Goal: Transaction & Acquisition: Purchase product/service

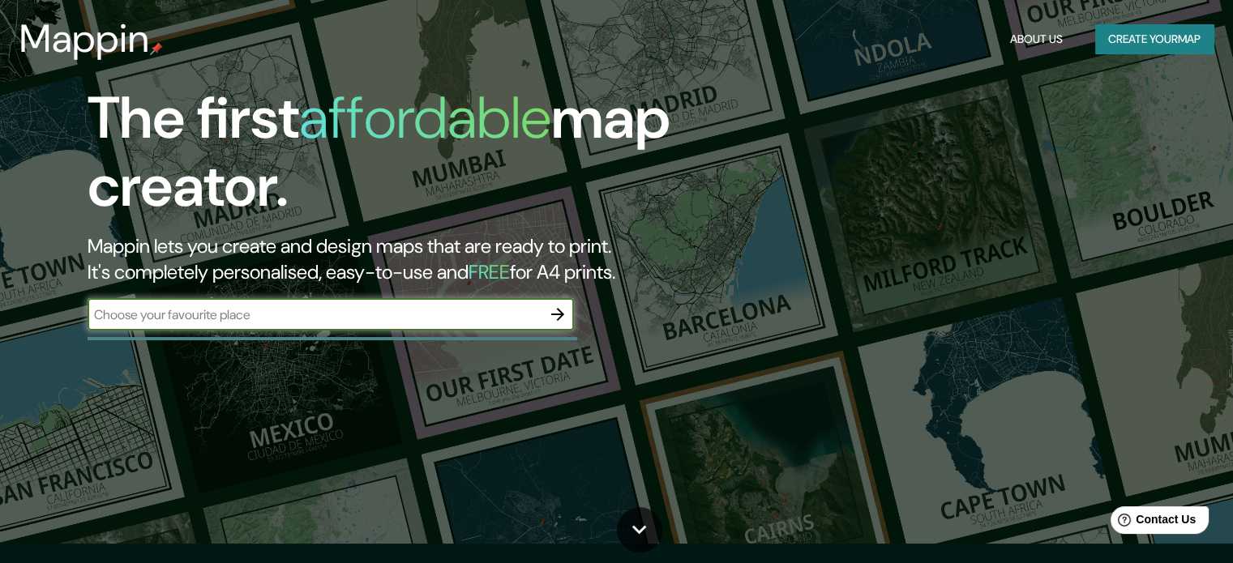
drag, startPoint x: 0, startPoint y: 0, endPoint x: 454, endPoint y: 307, distance: 548.1
click at [454, 307] on input "text" at bounding box center [315, 315] width 454 height 19
type input "recoleta"
click at [554, 306] on icon "button" at bounding box center [557, 314] width 19 height 19
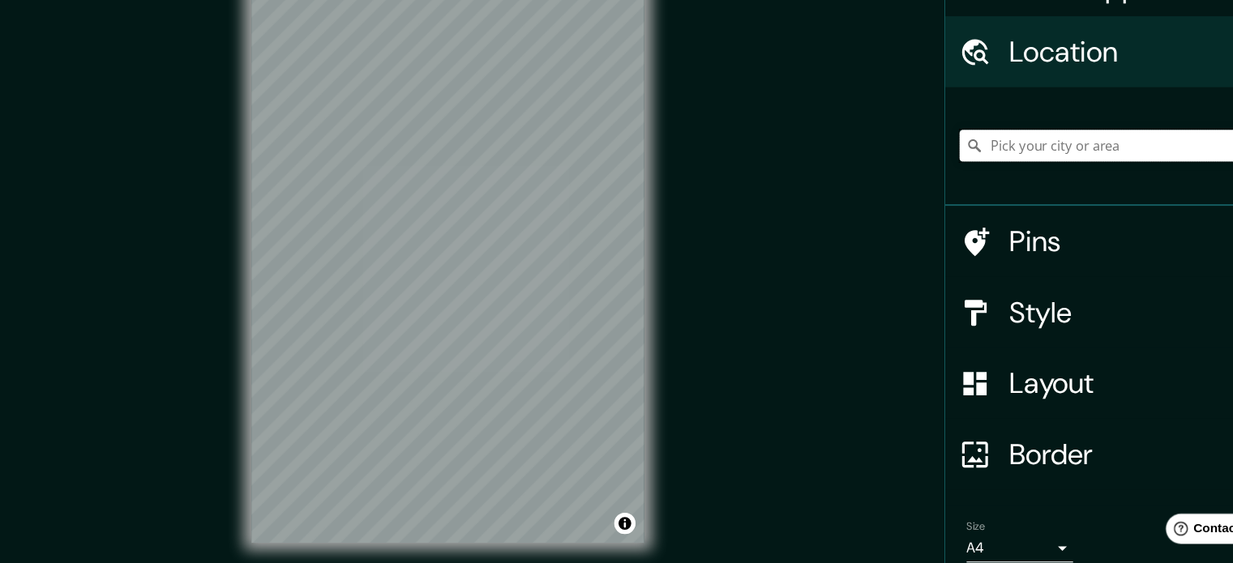
click at [989, 172] on input "Pick your city or area" at bounding box center [1077, 170] width 311 height 29
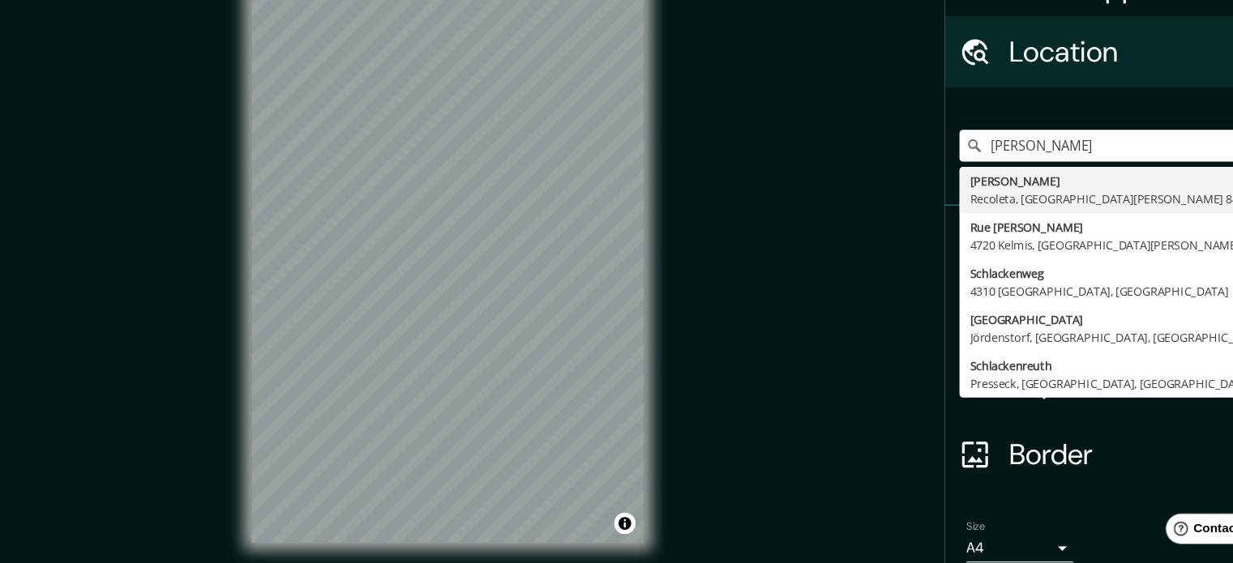
type input "[PERSON_NAME], Recoleta, [GEOGRAPHIC_DATA][PERSON_NAME] 8420000, [GEOGRAPHIC_DA…"
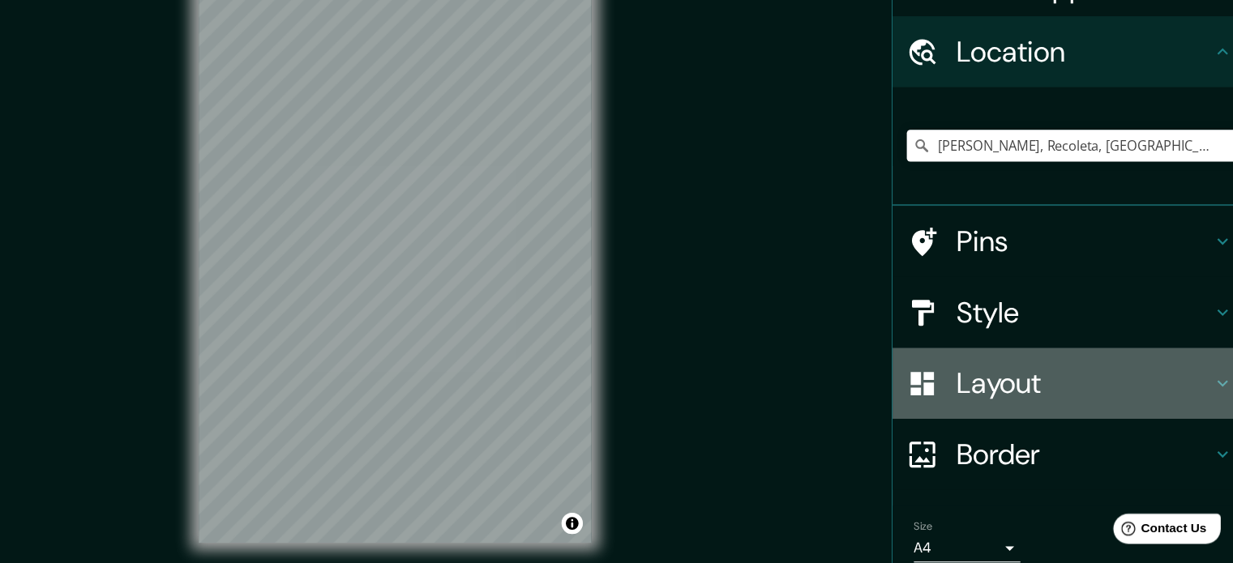
click at [1019, 396] on h4 "Layout" at bounding box center [1083, 387] width 233 height 32
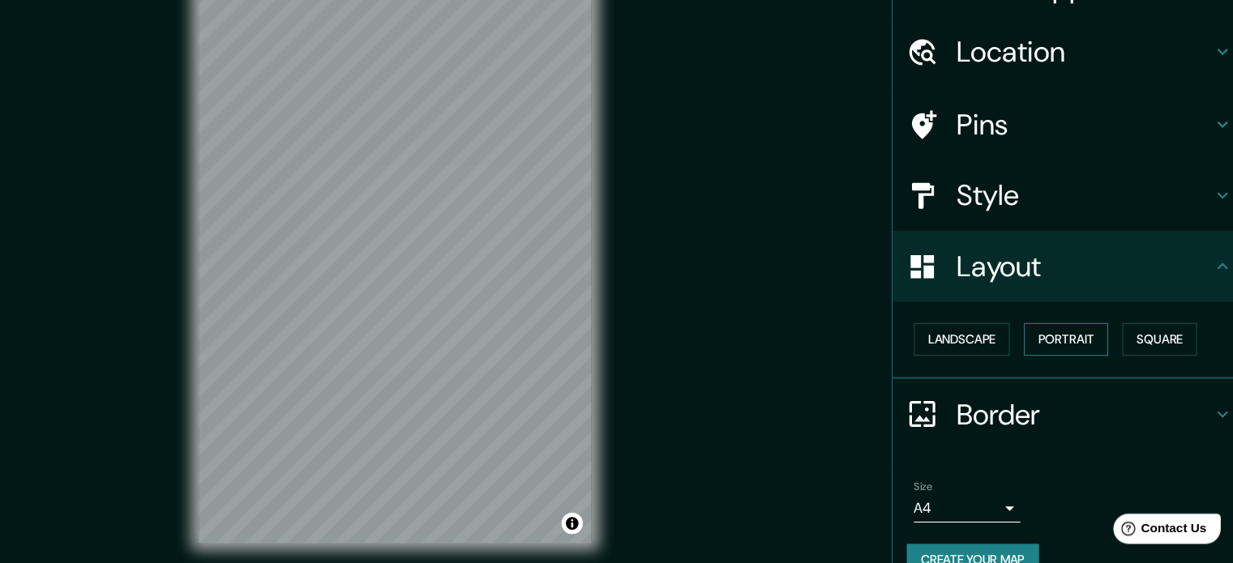
click at [1074, 350] on button "Portrait" at bounding box center [1067, 347] width 77 height 30
click at [1137, 347] on button "Square" at bounding box center [1153, 347] width 68 height 30
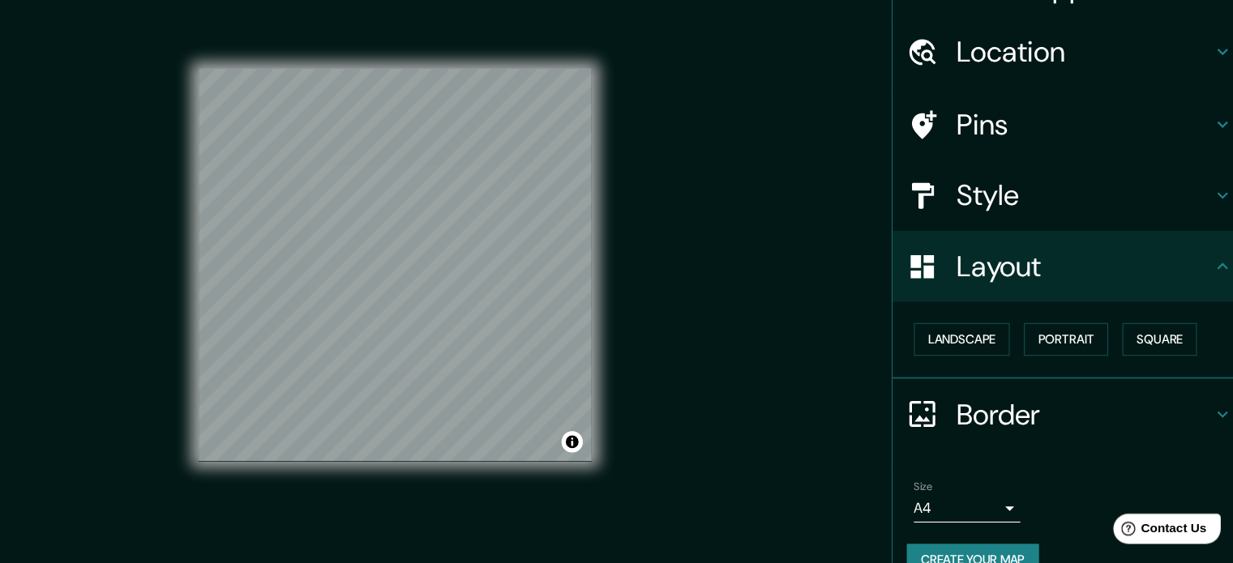
click at [902, 492] on body "Mappin Location [GEOGRAPHIC_DATA], Recoleta, [GEOGRAPHIC_DATA][PERSON_NAME] 842…" at bounding box center [616, 281] width 1233 height 563
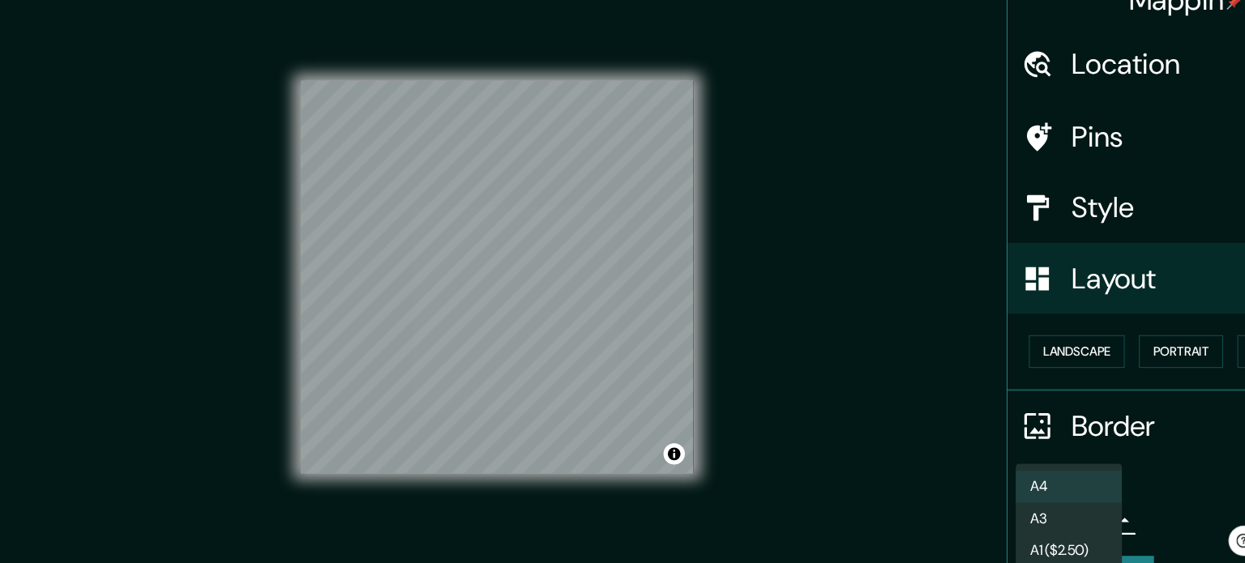
click at [982, 498] on li "A3" at bounding box center [976, 500] width 97 height 29
type input "a4"
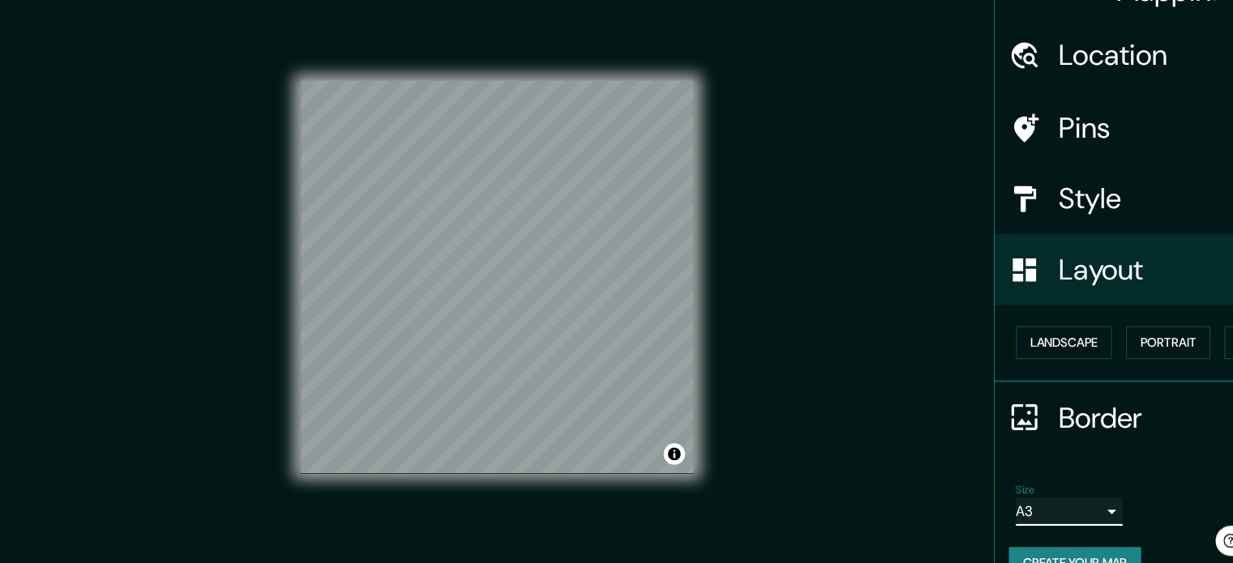
scroll to position [18, 0]
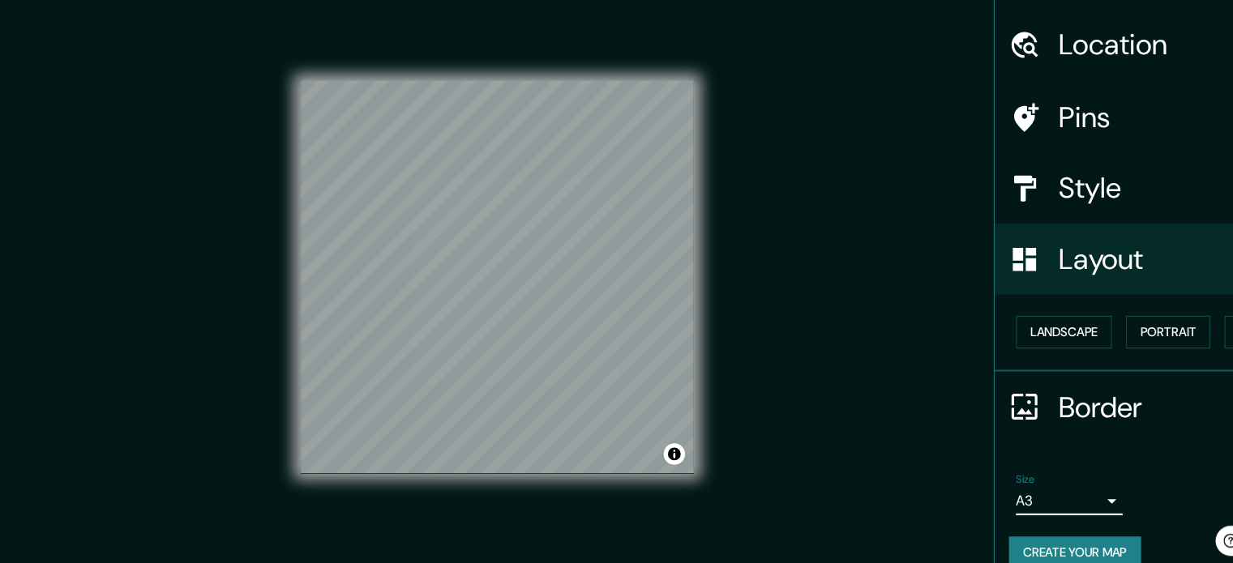
click at [991, 208] on h4 "Style" at bounding box center [1083, 198] width 233 height 32
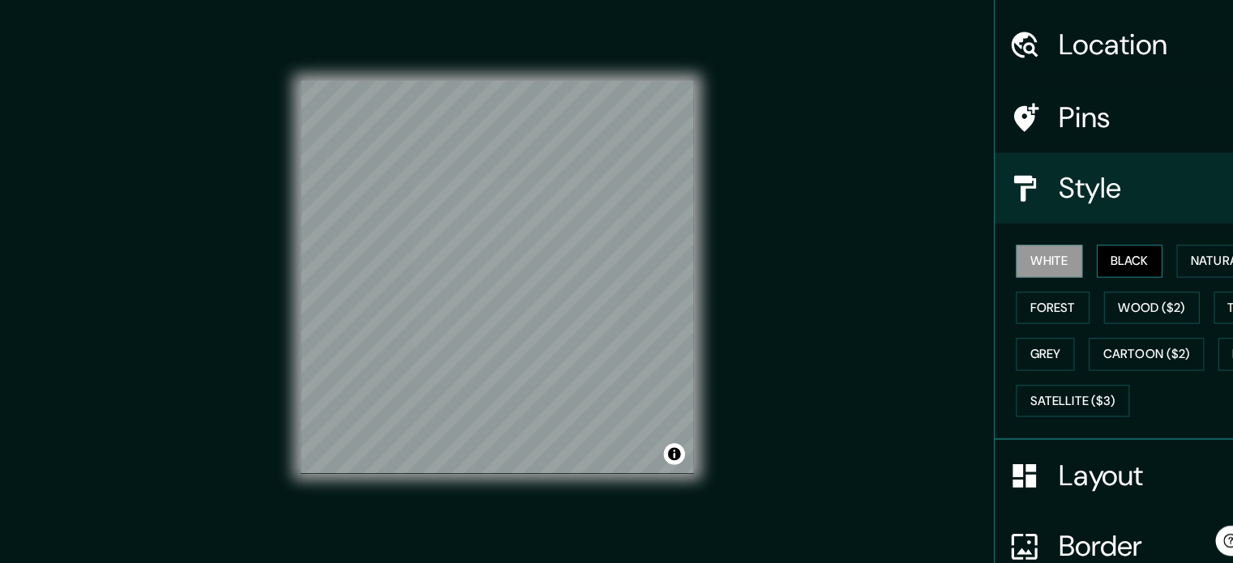
click at [1019, 265] on button "Black" at bounding box center [1032, 265] width 61 height 30
click at [1086, 255] on button "Natural" at bounding box center [1112, 265] width 75 height 30
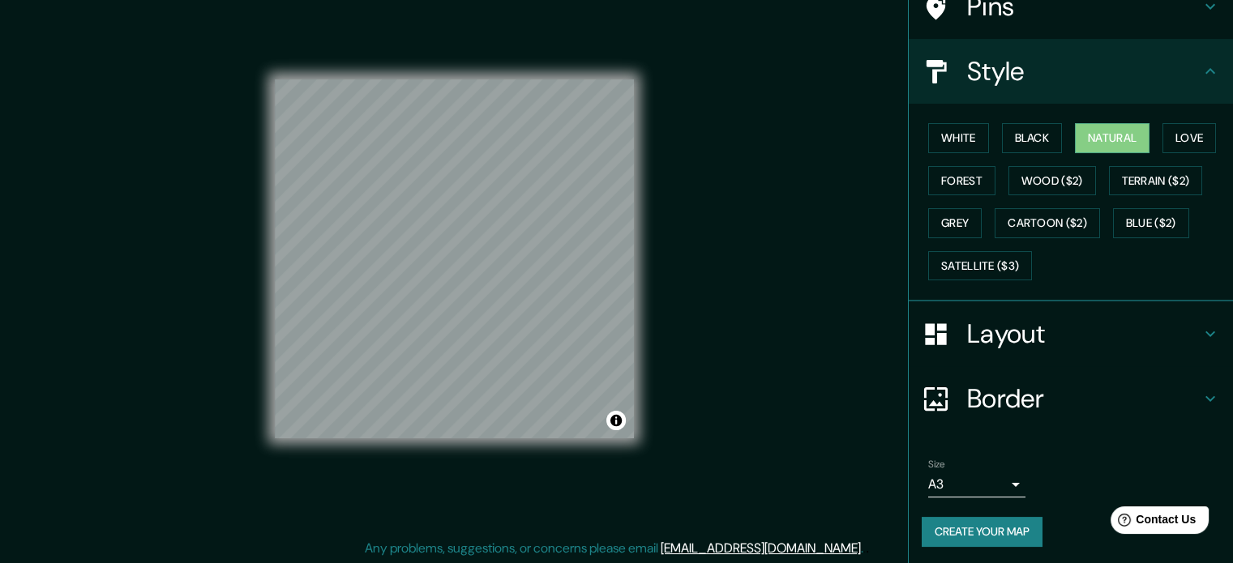
scroll to position [21, 0]
click at [1003, 522] on button "Create your map" at bounding box center [982, 532] width 121 height 30
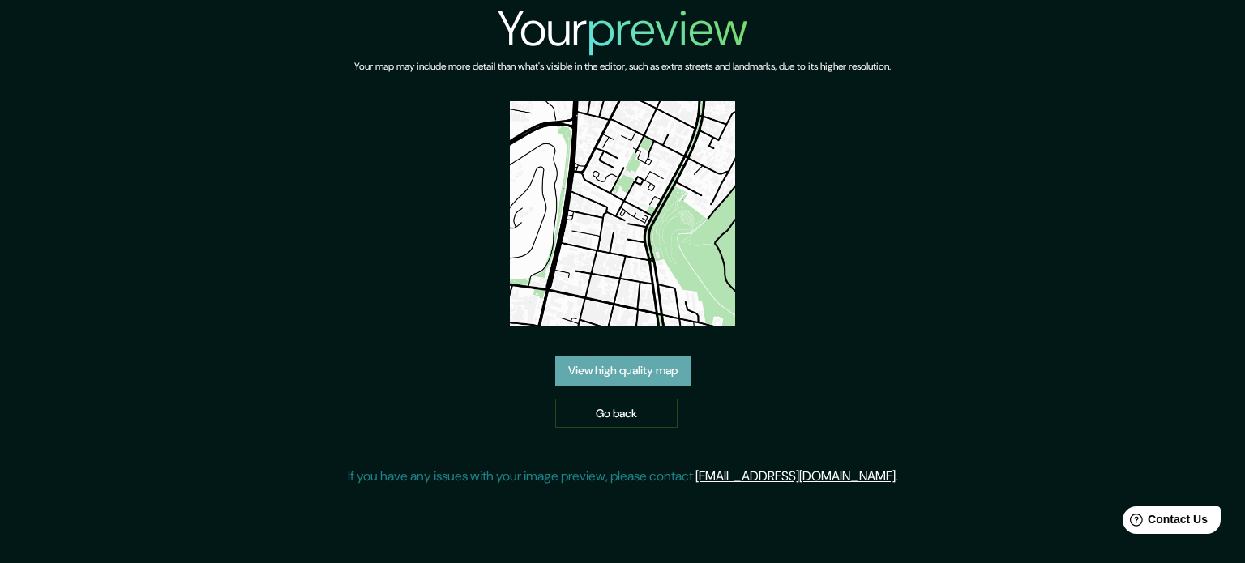
click at [625, 378] on link "View high quality map" at bounding box center [622, 371] width 135 height 30
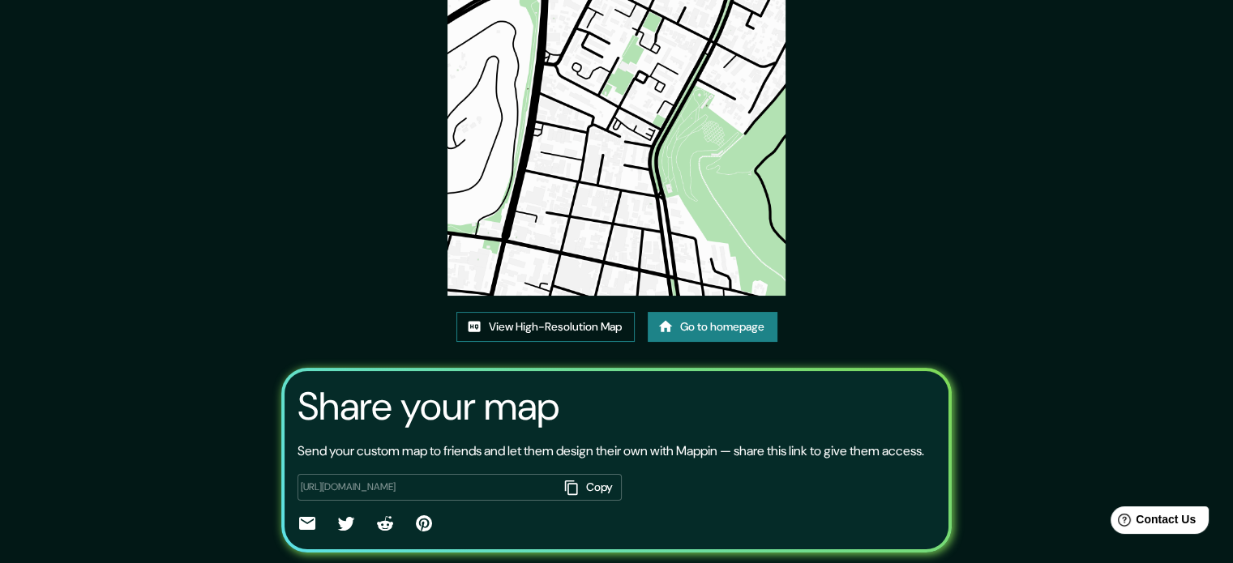
scroll to position [98, 0]
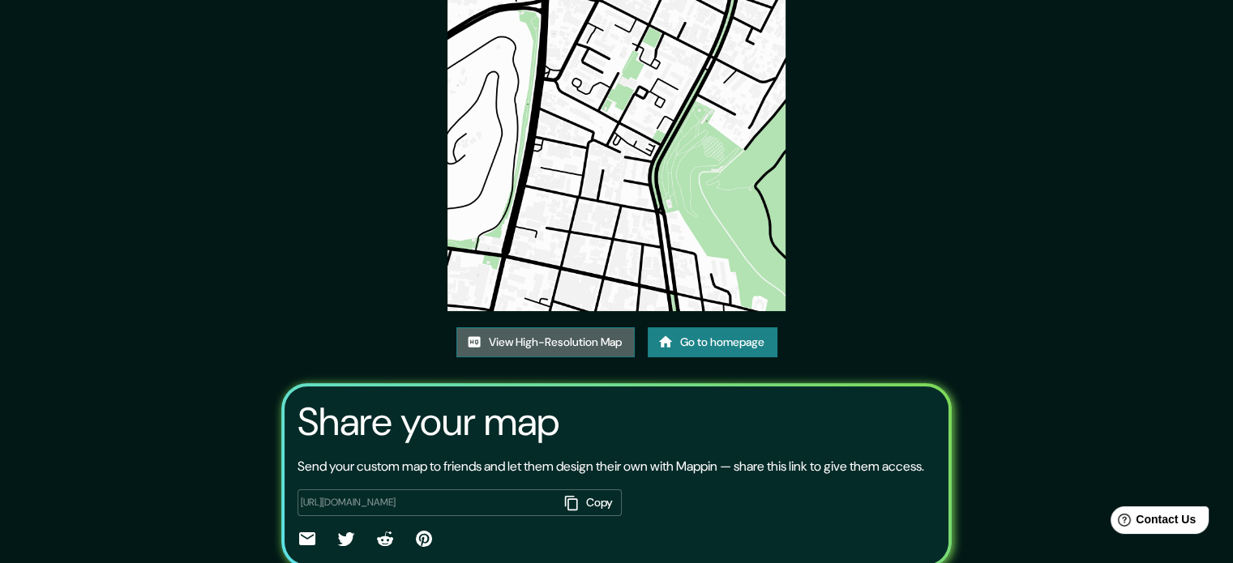
click at [563, 337] on link "View High-Resolution Map" at bounding box center [545, 342] width 178 height 30
